Goal: Communication & Community: Answer question/provide support

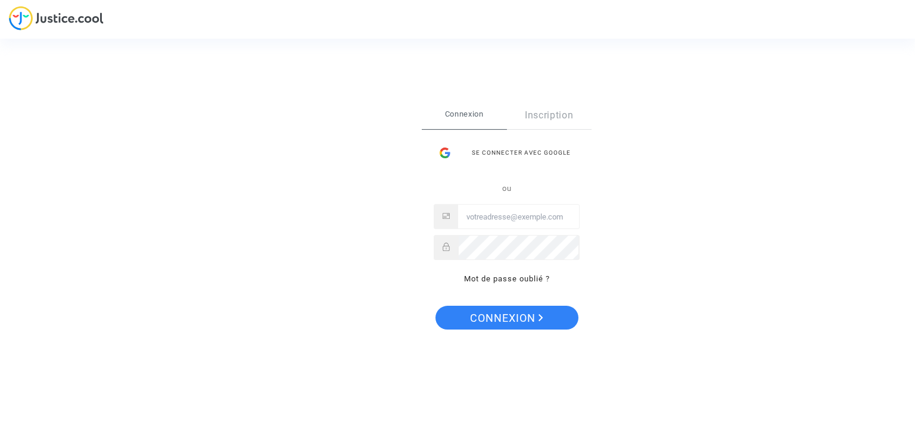
click at [540, 129] on div "Connexion Inscription Se connecter avec Google ou Mot de passe oublié ?" at bounding box center [507, 194] width 146 height 185
click at [526, 155] on div "Se connecter avec Google" at bounding box center [507, 153] width 146 height 24
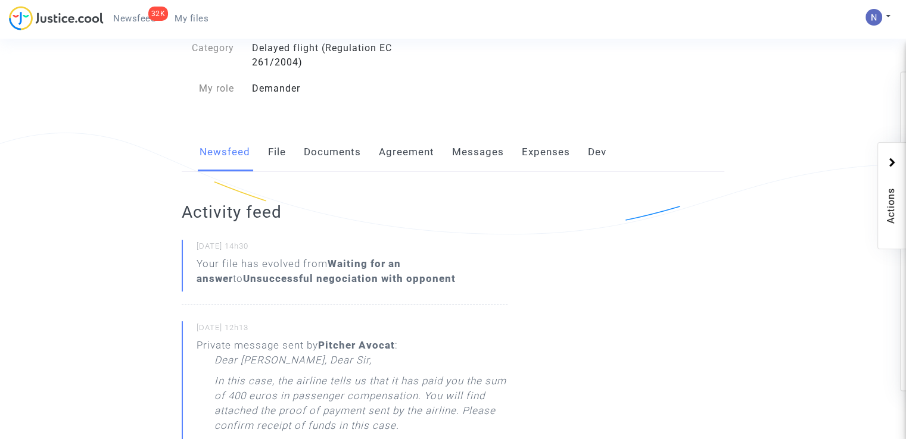
scroll to position [238, 0]
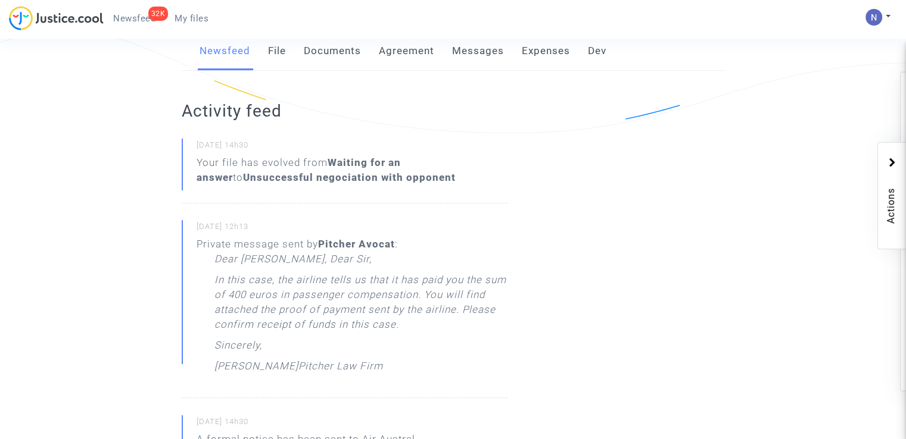
click at [496, 71] on link "Messages" at bounding box center [478, 51] width 52 height 39
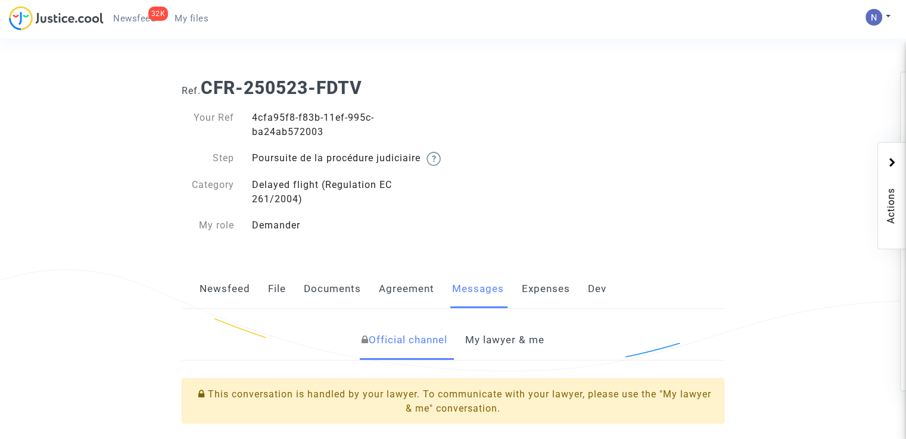
scroll to position [238, 0]
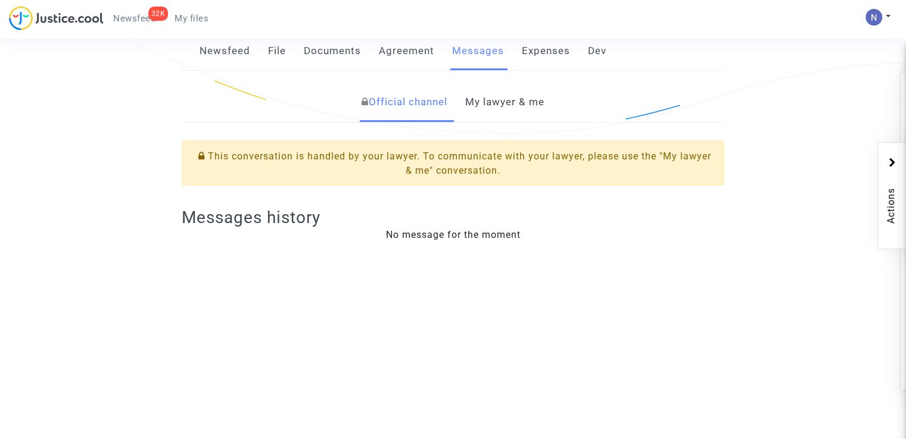
click at [510, 122] on link "My lawyer & me" at bounding box center [504, 102] width 79 height 39
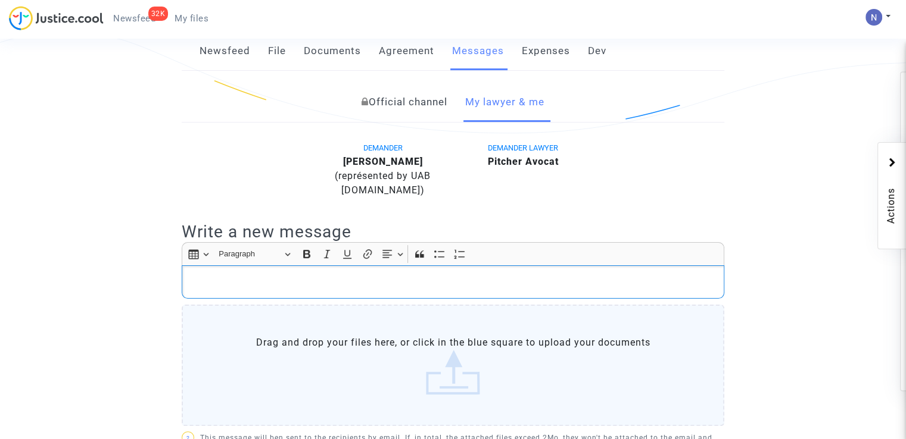
click at [342, 288] on div "Rich Text Editor, main" at bounding box center [453, 282] width 543 height 33
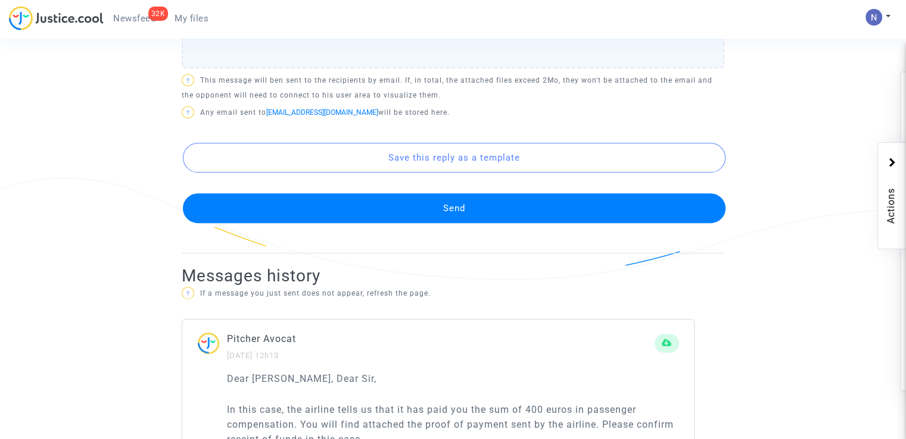
click at [377, 242] on div "DEMANDER Maroudhua Mahamoud (représented by UAB Skycop.com) DEMANDER LAWYER Pit…" at bounding box center [453, 18] width 543 height 470
click at [381, 223] on button "Send" at bounding box center [454, 209] width 543 height 30
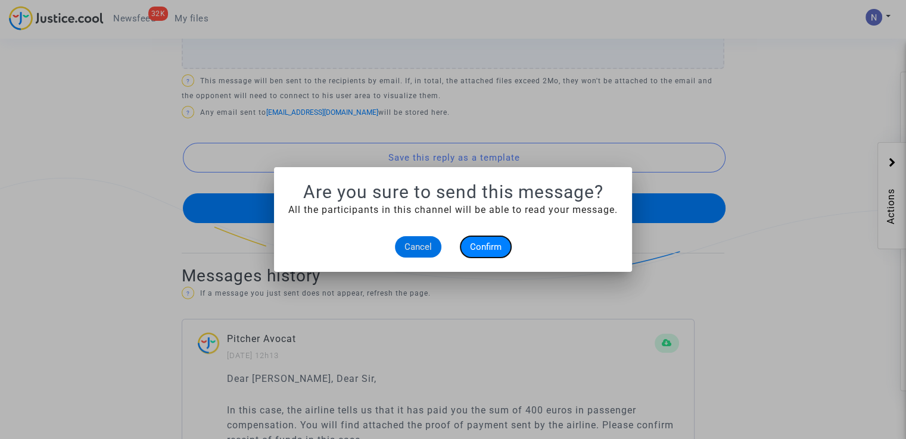
click at [500, 250] on span "Confirm" at bounding box center [486, 247] width 32 height 11
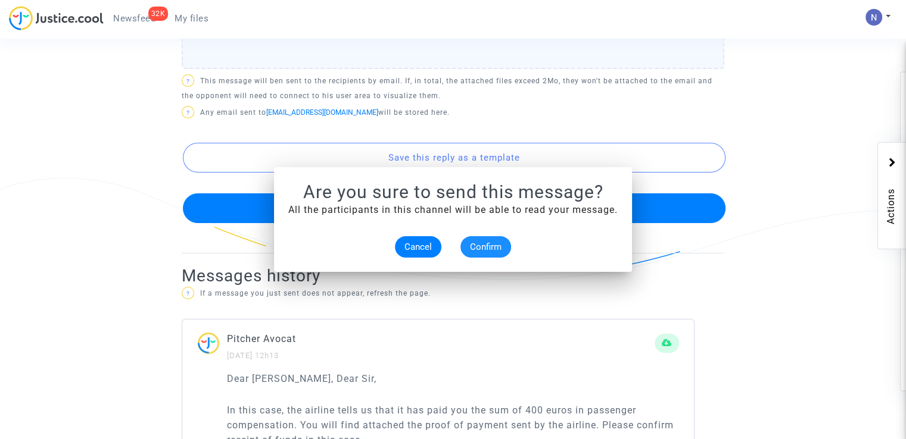
scroll to position [596, 0]
